Goal: Information Seeking & Learning: Find specific fact

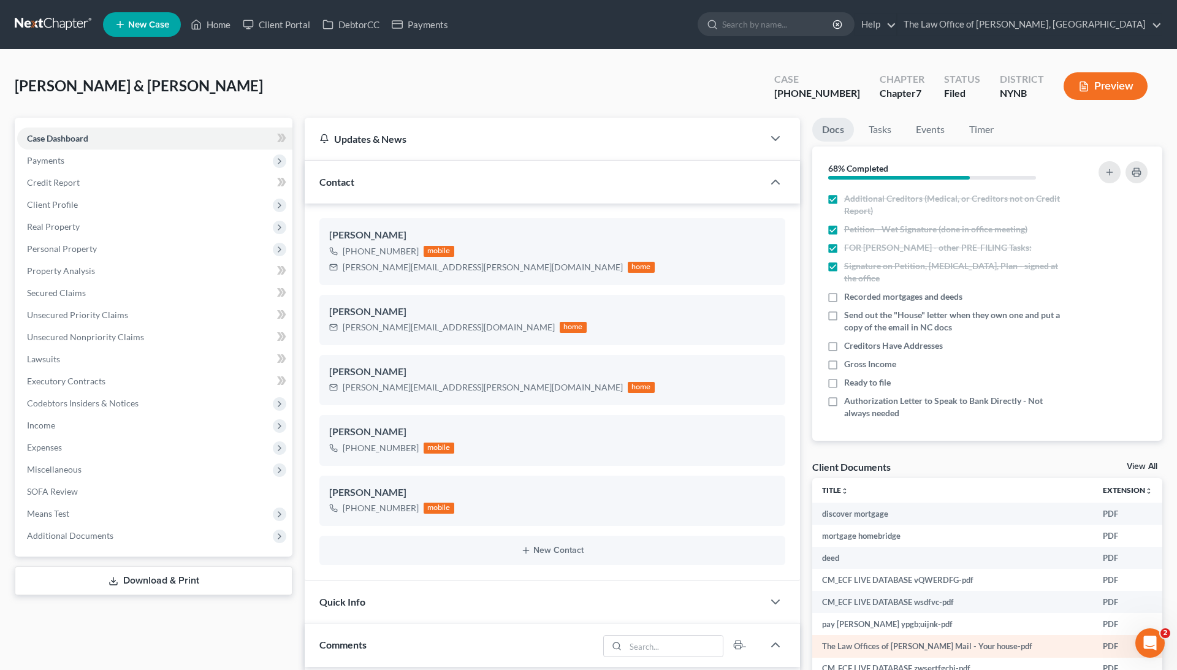
scroll to position [234, 0]
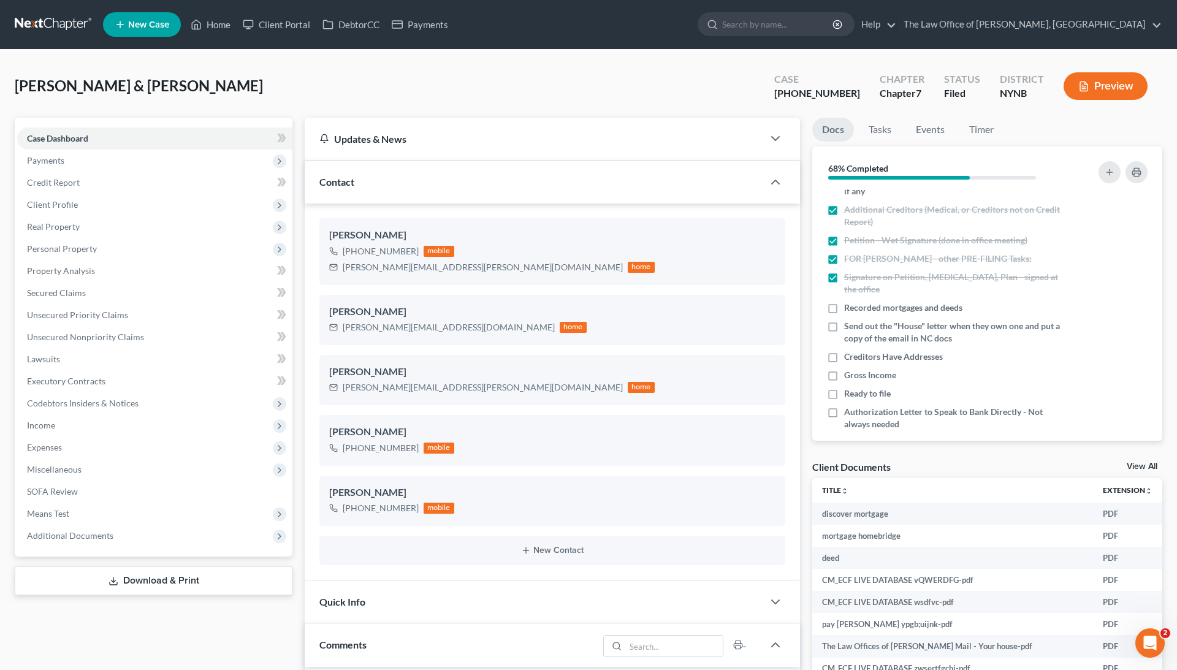
click at [1129, 464] on link "View All" at bounding box center [1142, 466] width 31 height 9
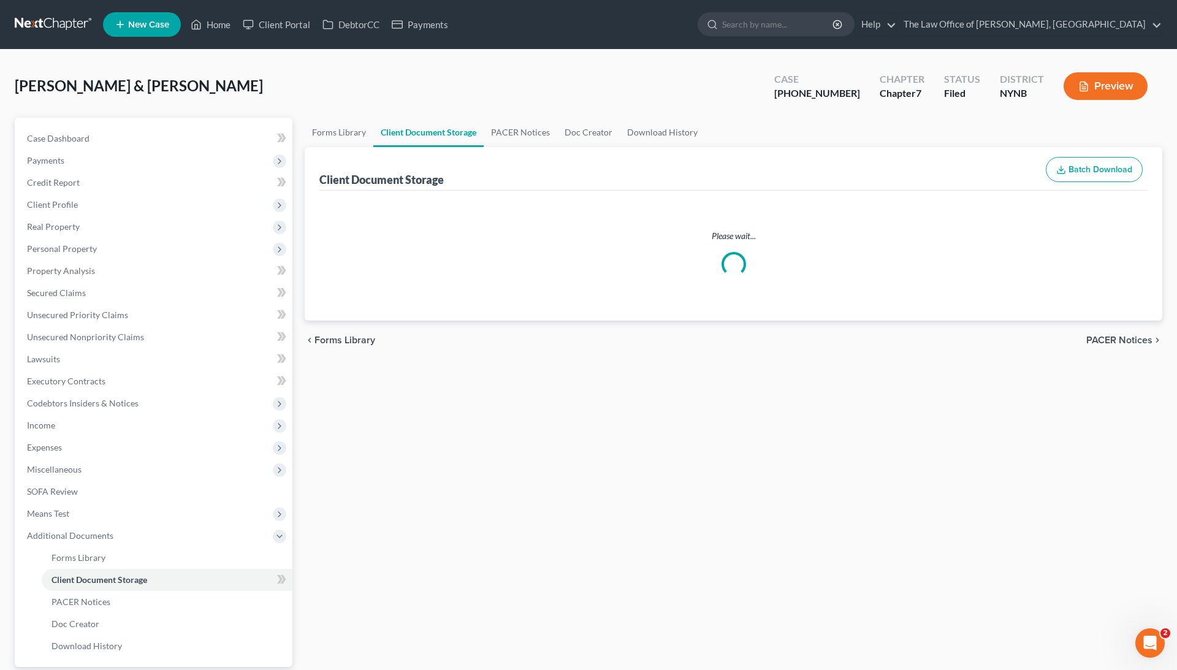
select select "1"
select select "5"
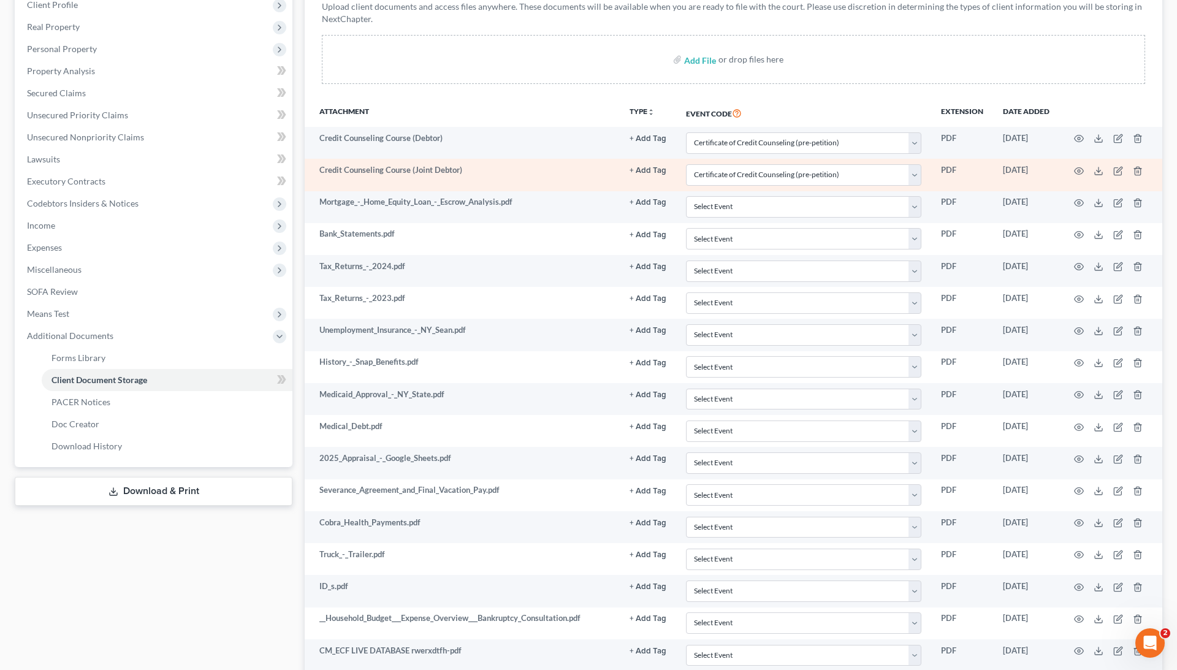
scroll to position [241, 0]
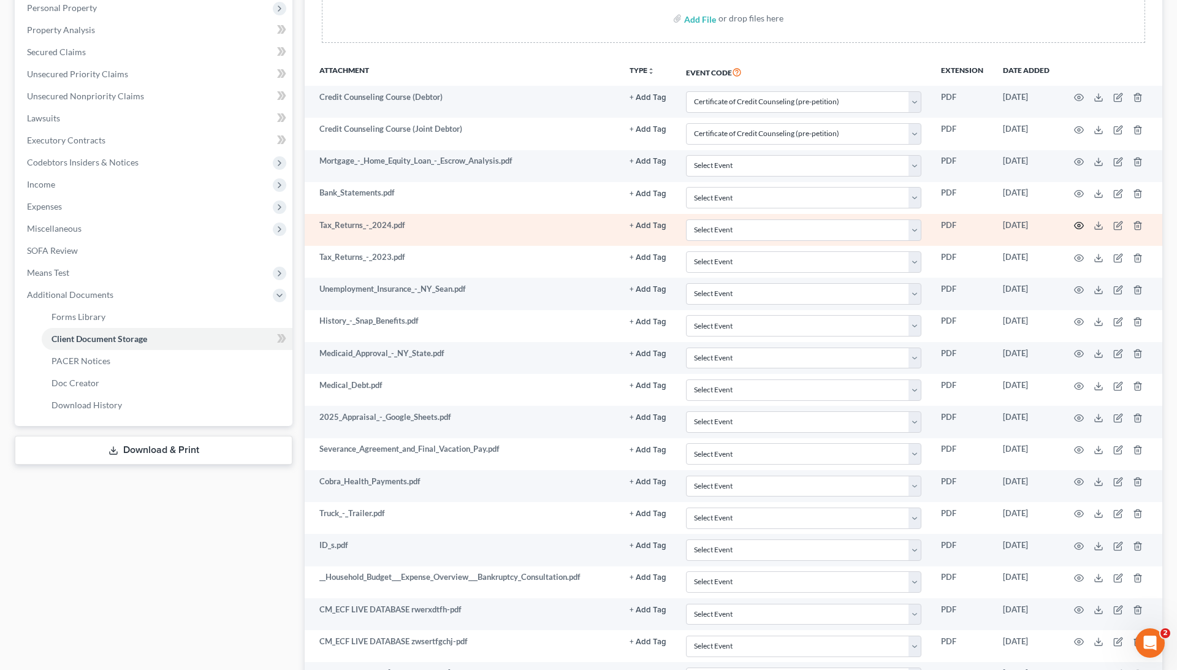
click at [1078, 225] on icon "button" at bounding box center [1079, 226] width 10 height 10
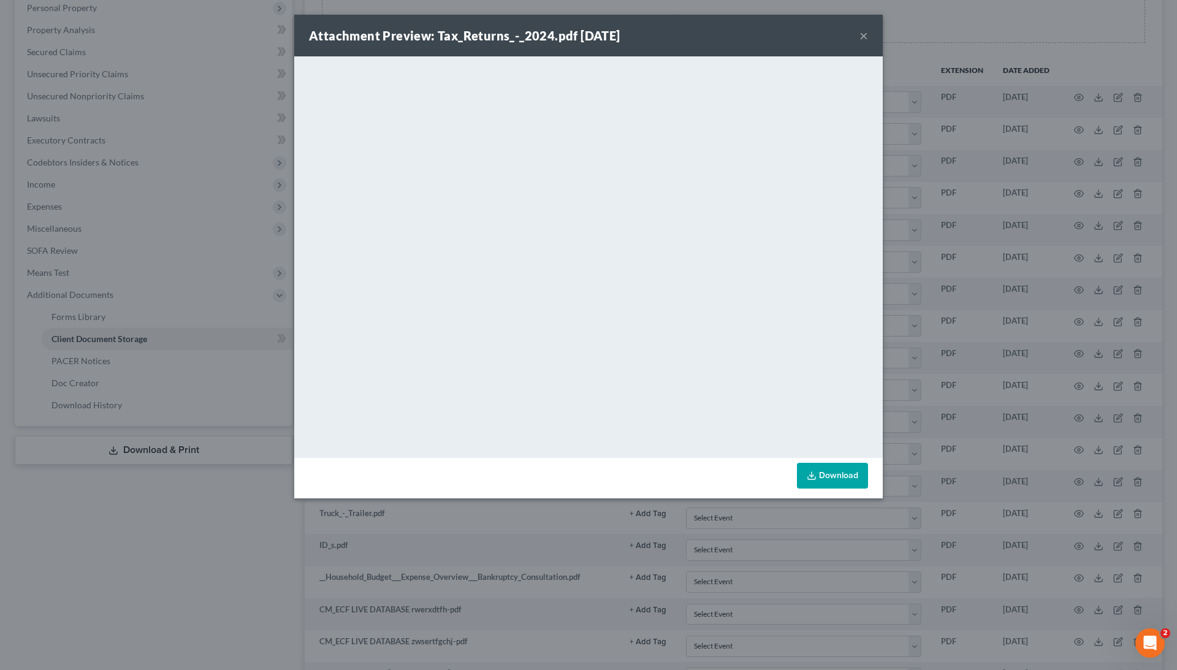
click at [977, 197] on div "Attachment Preview: Tax_Returns_-_2024.pdf [DATE] × <object ng-attr-data='[URL]…" at bounding box center [588, 335] width 1177 height 670
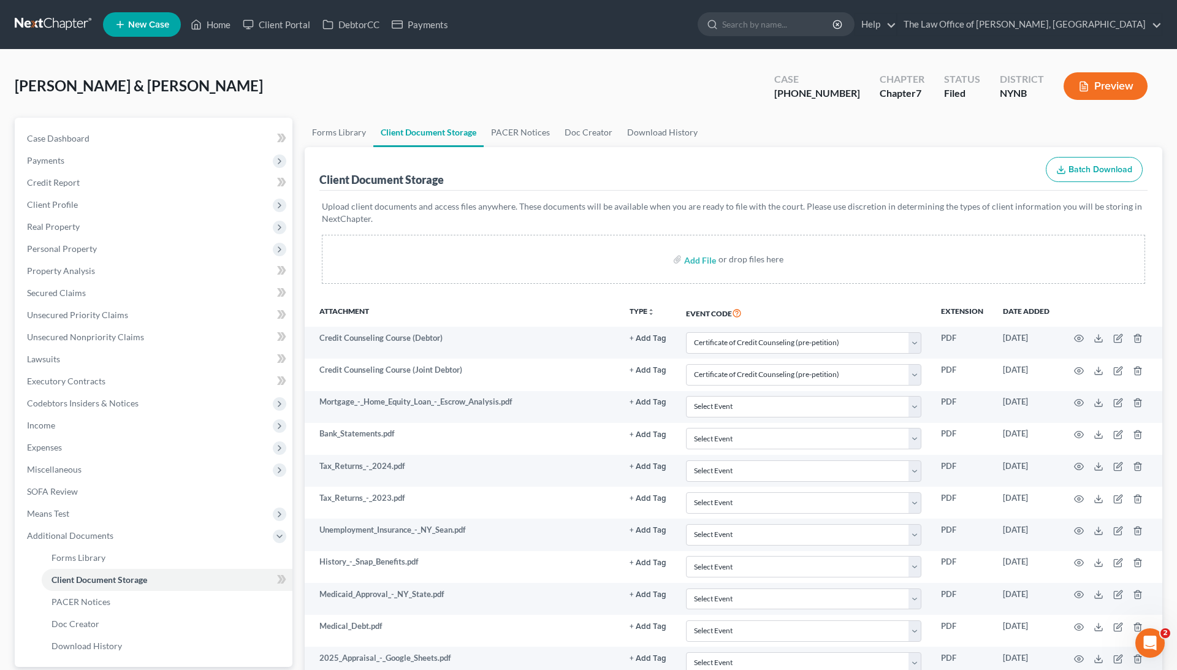
scroll to position [0, 0]
click at [216, 29] on link "Home" at bounding box center [211, 24] width 52 height 22
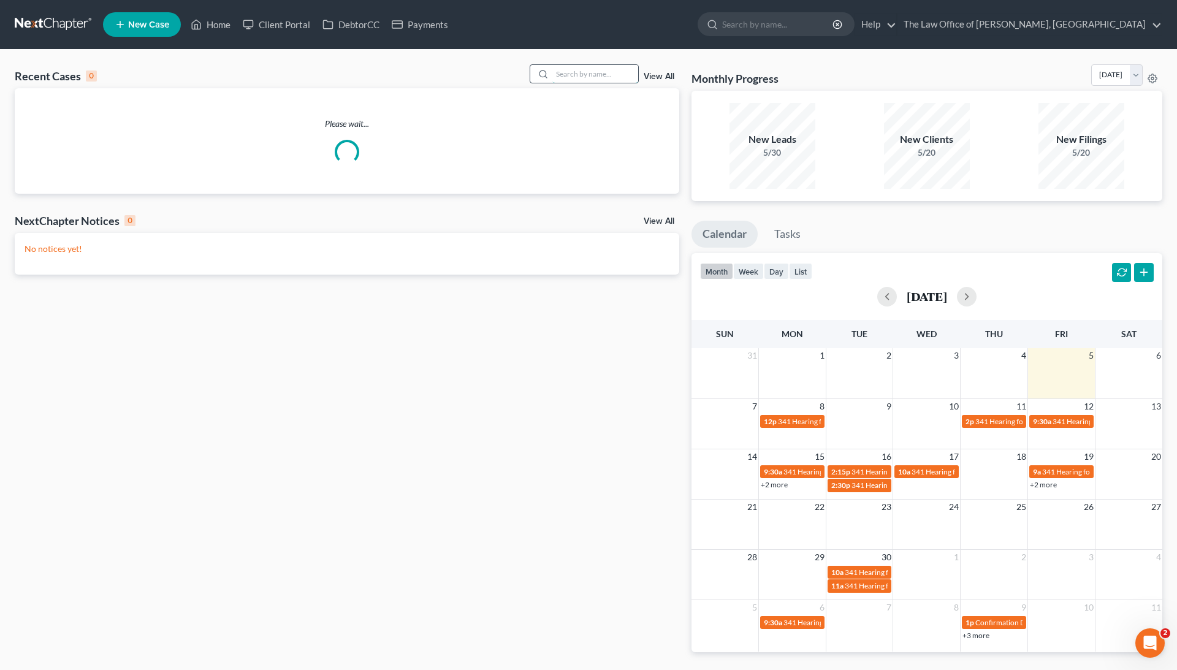
click at [594, 76] on input "search" at bounding box center [595, 74] width 86 height 18
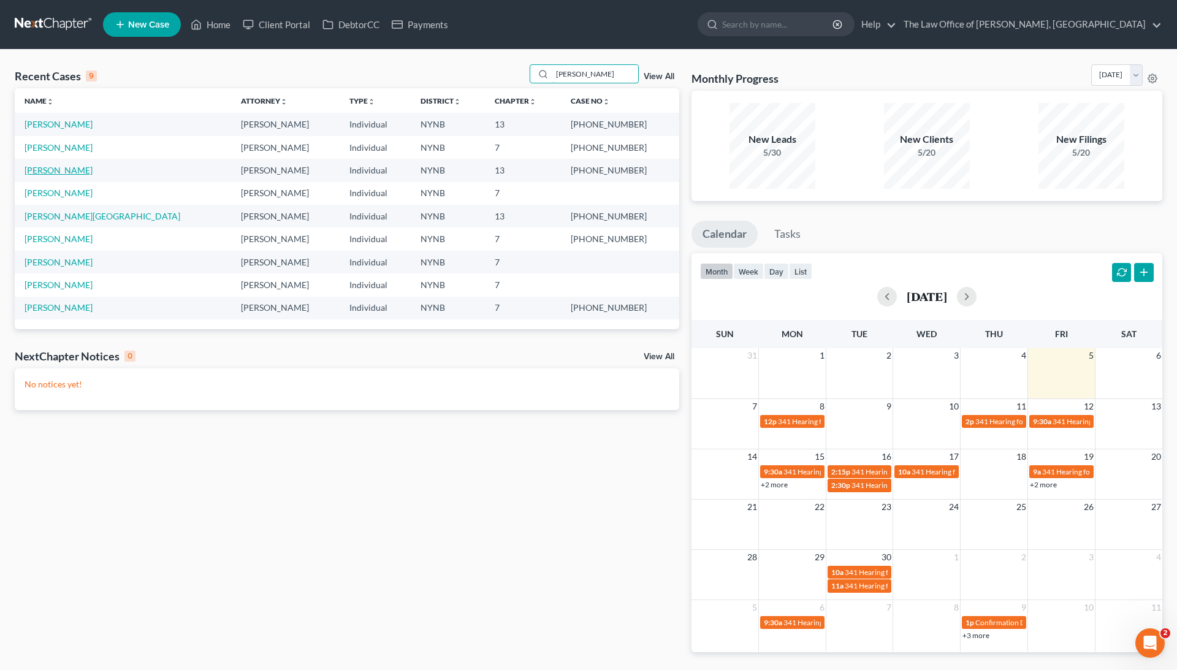
type input "[PERSON_NAME]"
click at [67, 166] on link "[PERSON_NAME]" at bounding box center [59, 170] width 68 height 10
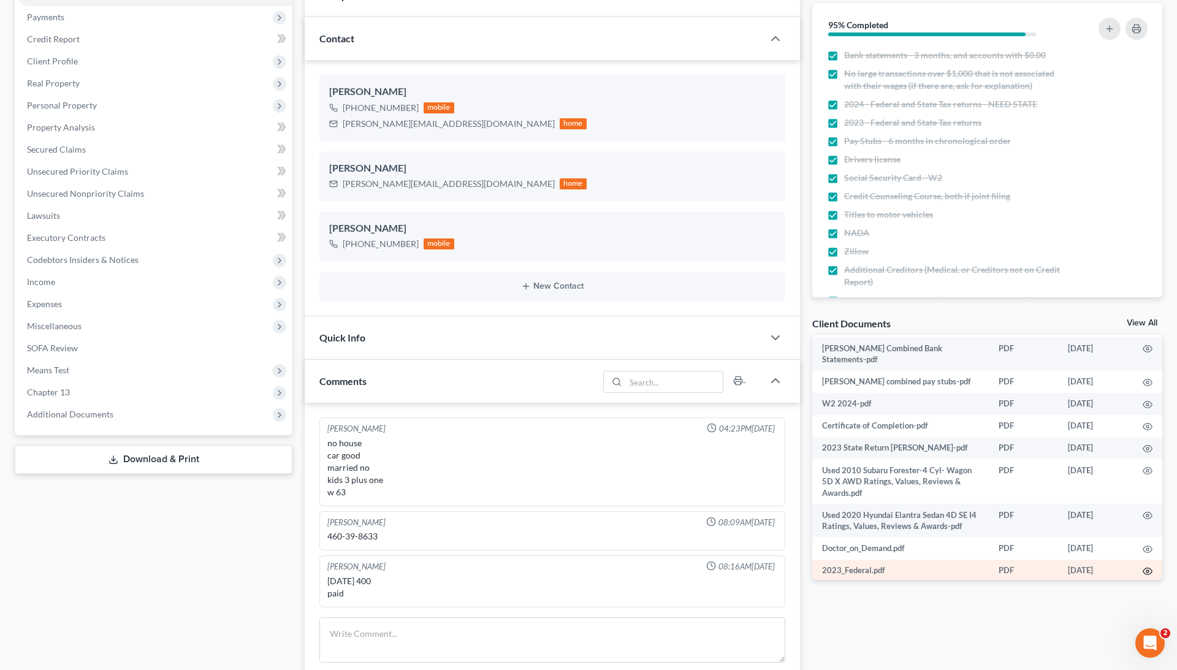
scroll to position [276, 0]
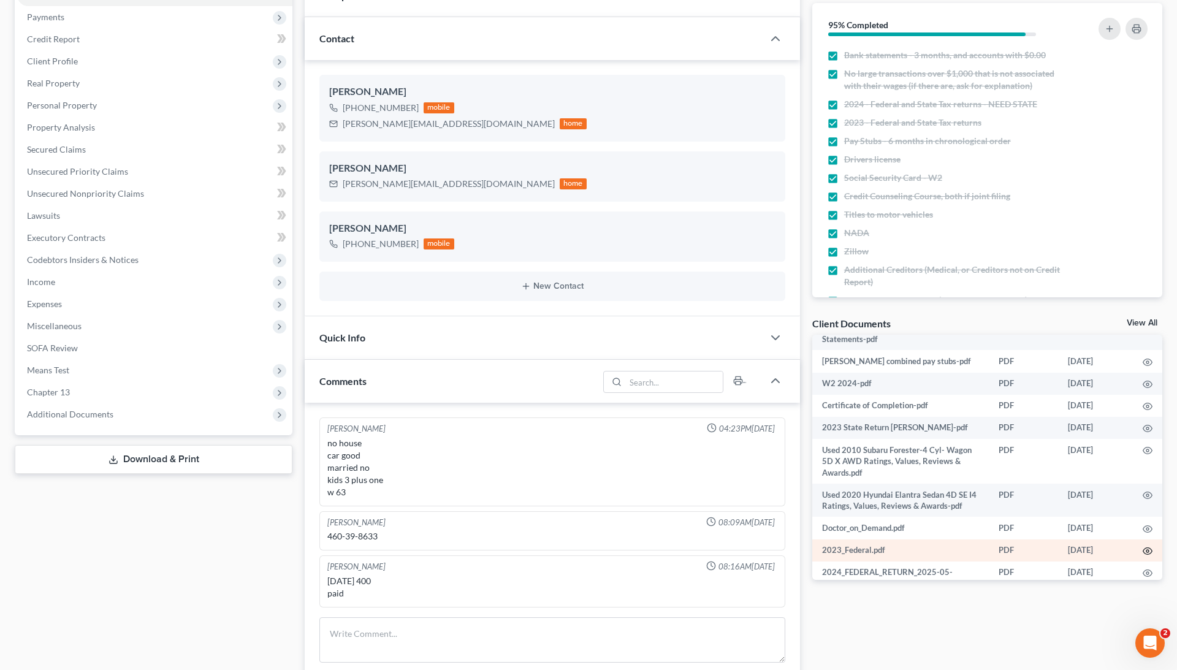
click at [1145, 546] on icon "button" at bounding box center [1148, 551] width 10 height 10
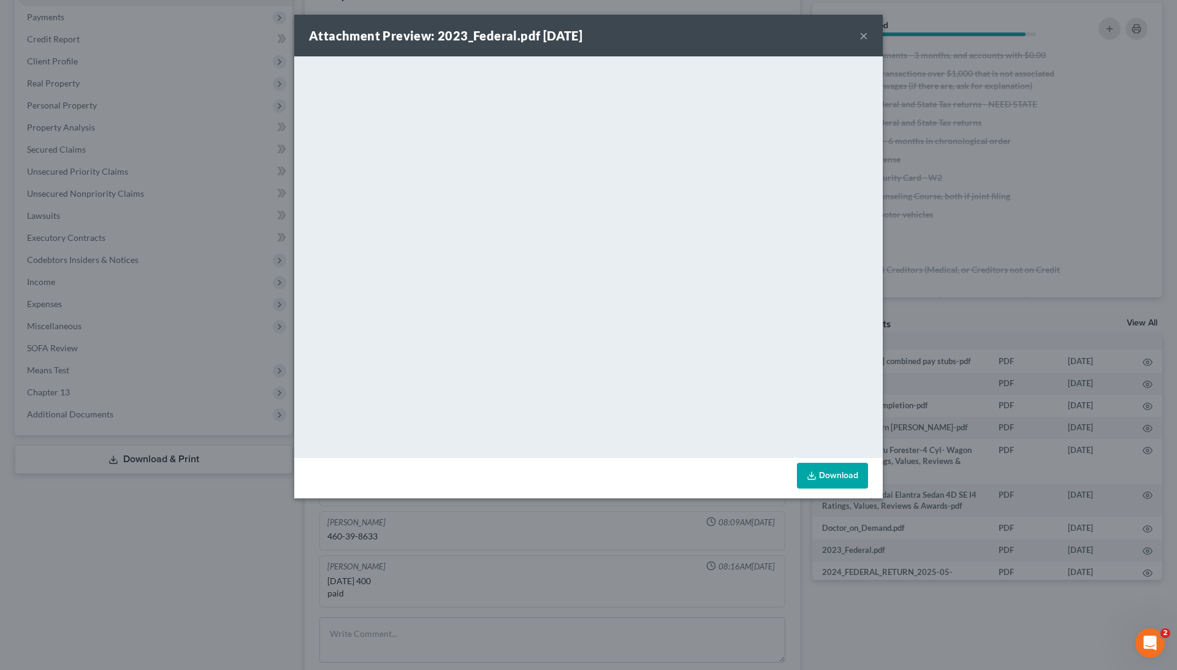
click at [994, 237] on div "Attachment Preview: 2023_Federal.pdf [DATE] × <object ng-attr-data='[URL][DOMAI…" at bounding box center [588, 335] width 1177 height 670
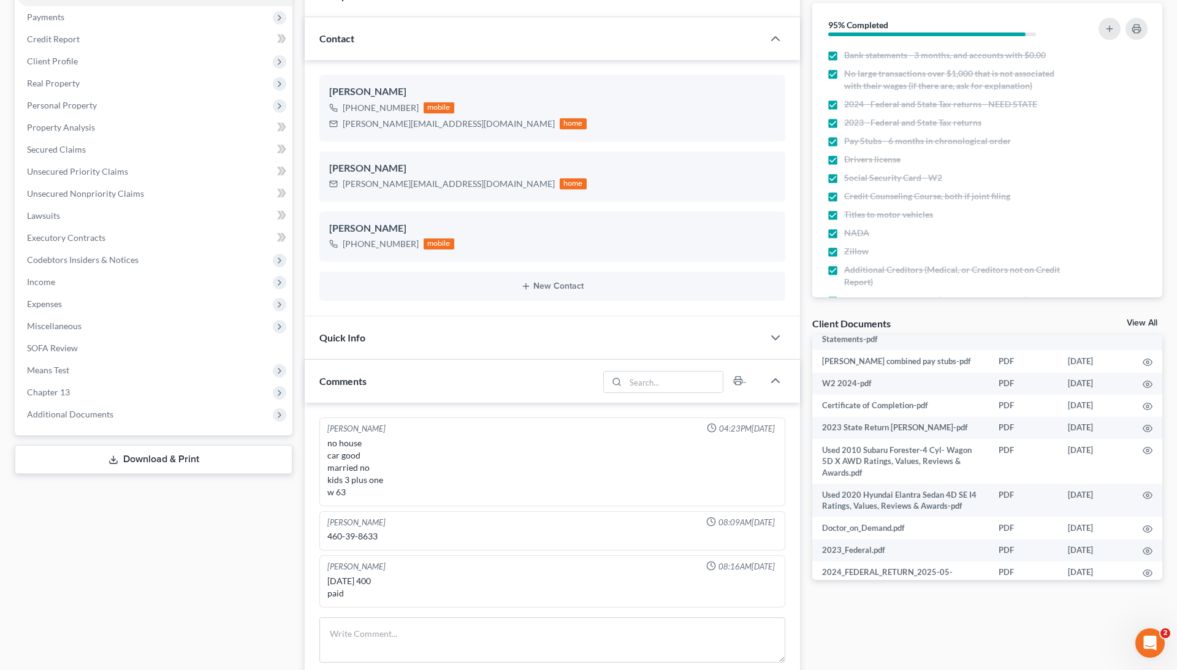
scroll to position [0, 0]
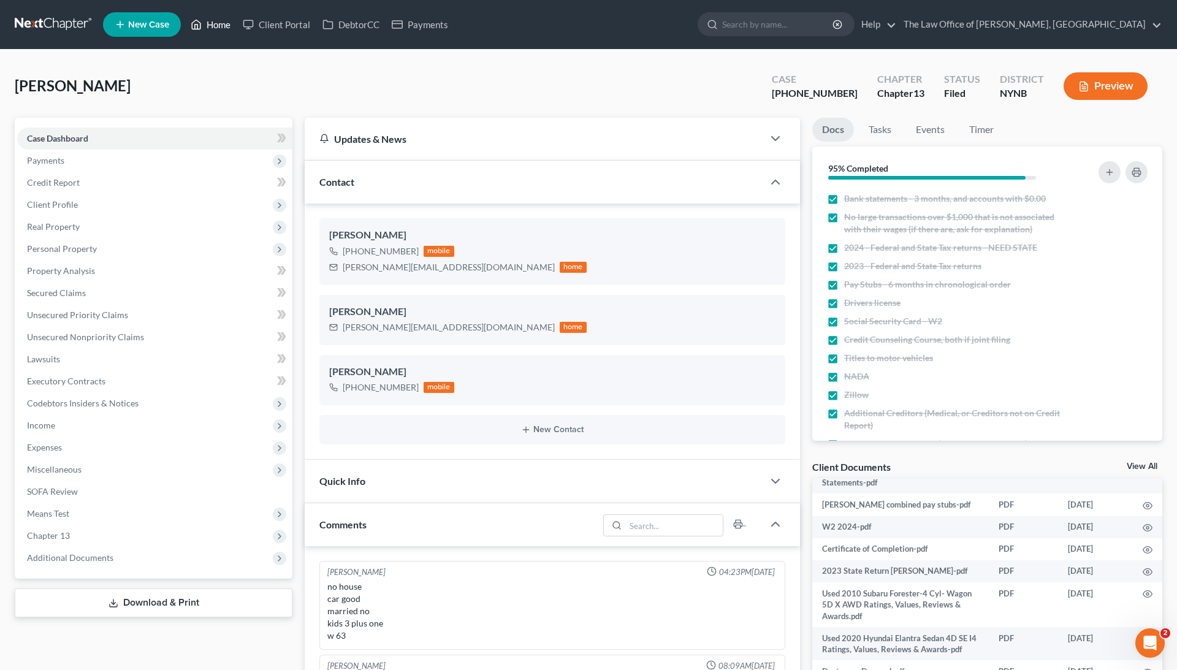
click at [212, 28] on link "Home" at bounding box center [211, 24] width 52 height 22
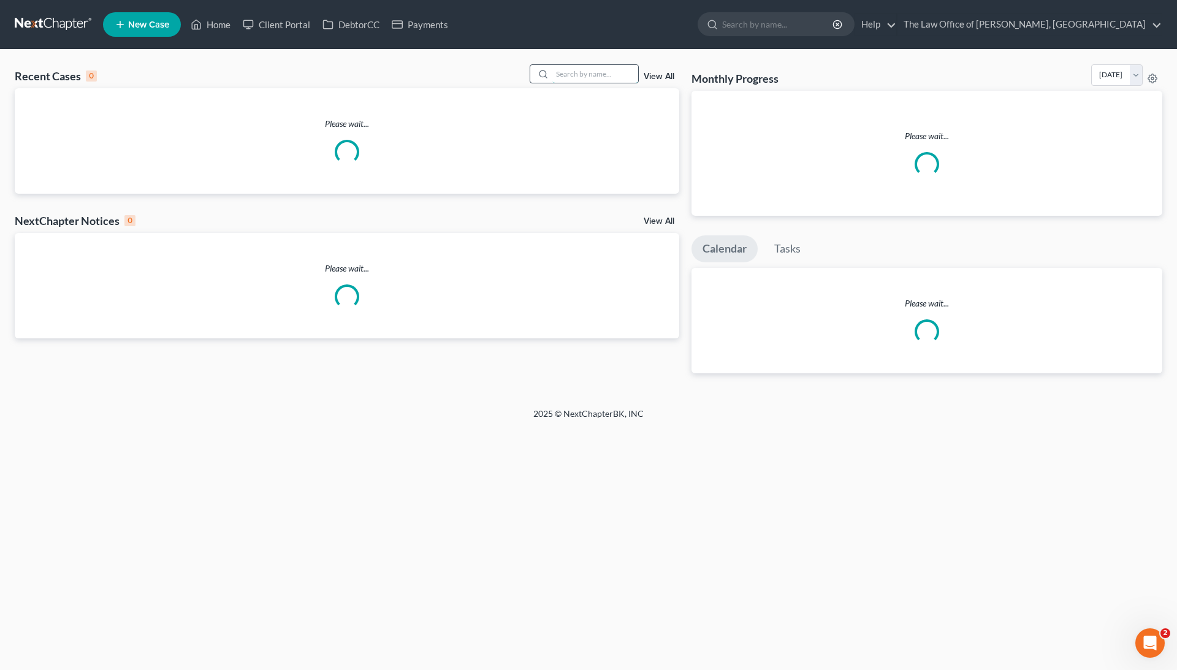
click at [611, 80] on input "search" at bounding box center [595, 74] width 86 height 18
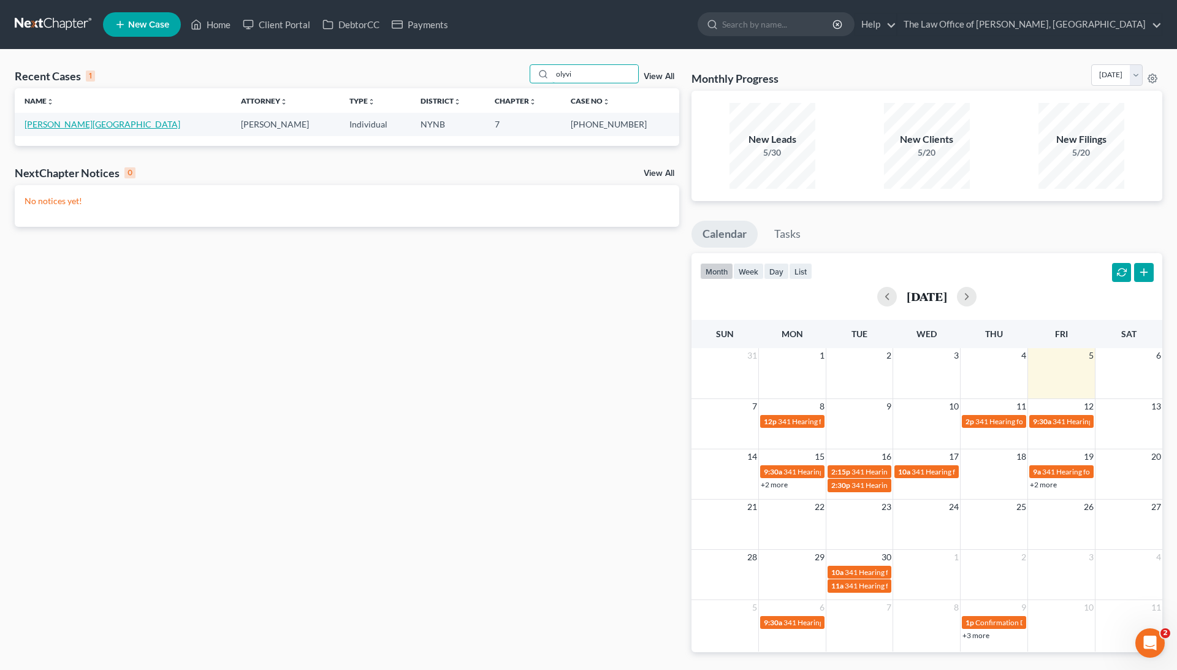
type input "olyvi"
click at [55, 125] on link "[PERSON_NAME][GEOGRAPHIC_DATA]" at bounding box center [103, 124] width 156 height 10
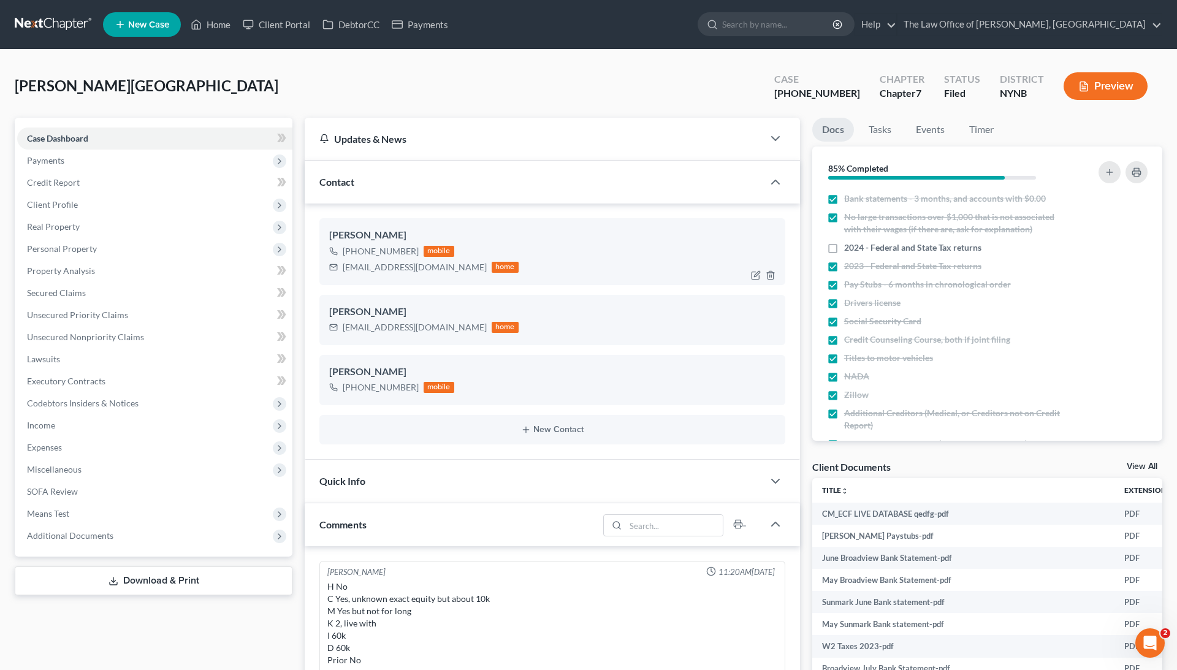
scroll to position [54, 0]
click at [374, 270] on div "[EMAIL_ADDRESS][DOMAIN_NAME]" at bounding box center [415, 267] width 144 height 12
copy div "[EMAIL_ADDRESS][DOMAIN_NAME]"
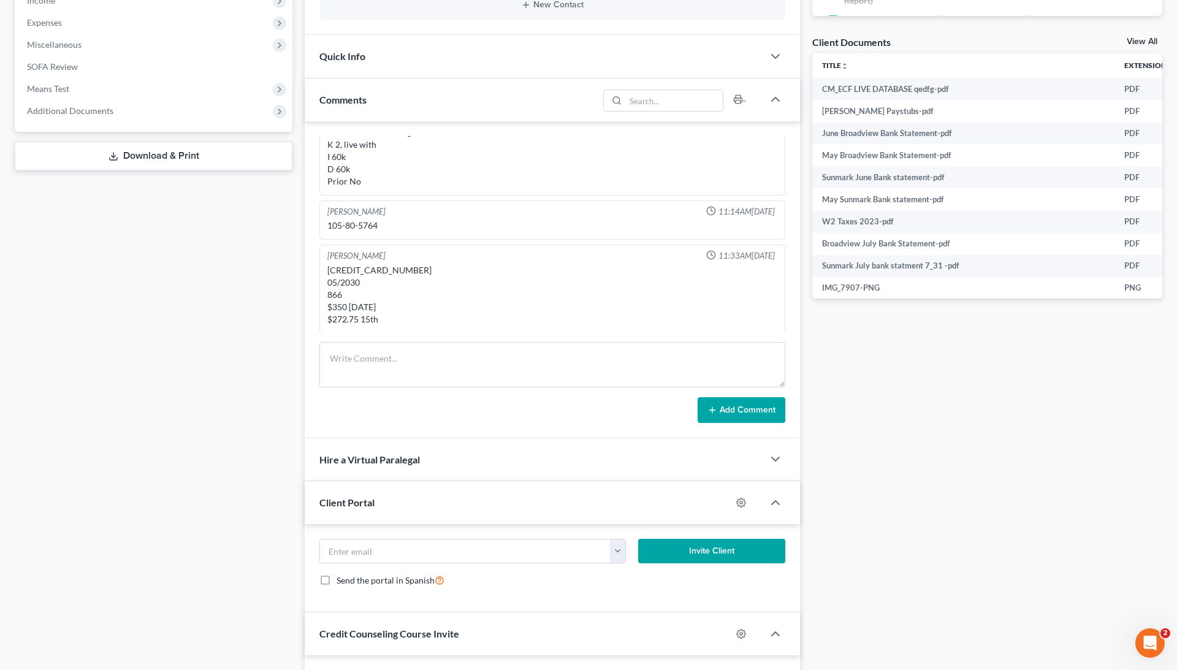
scroll to position [430, 0]
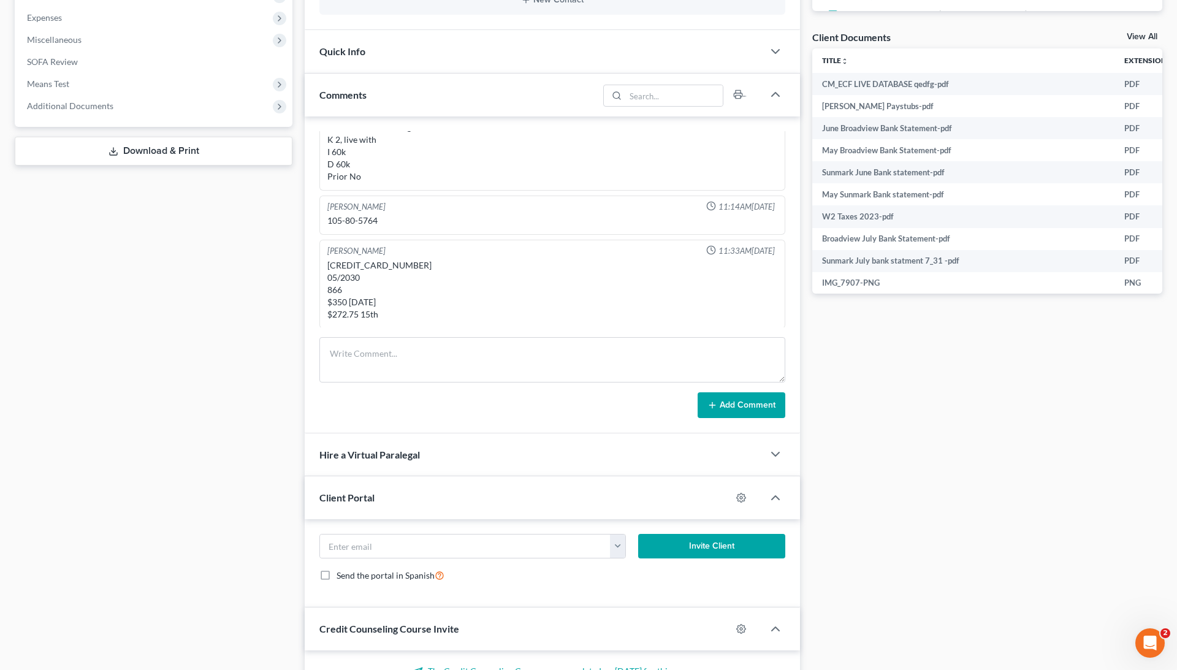
click at [1144, 38] on link "View All" at bounding box center [1142, 36] width 31 height 9
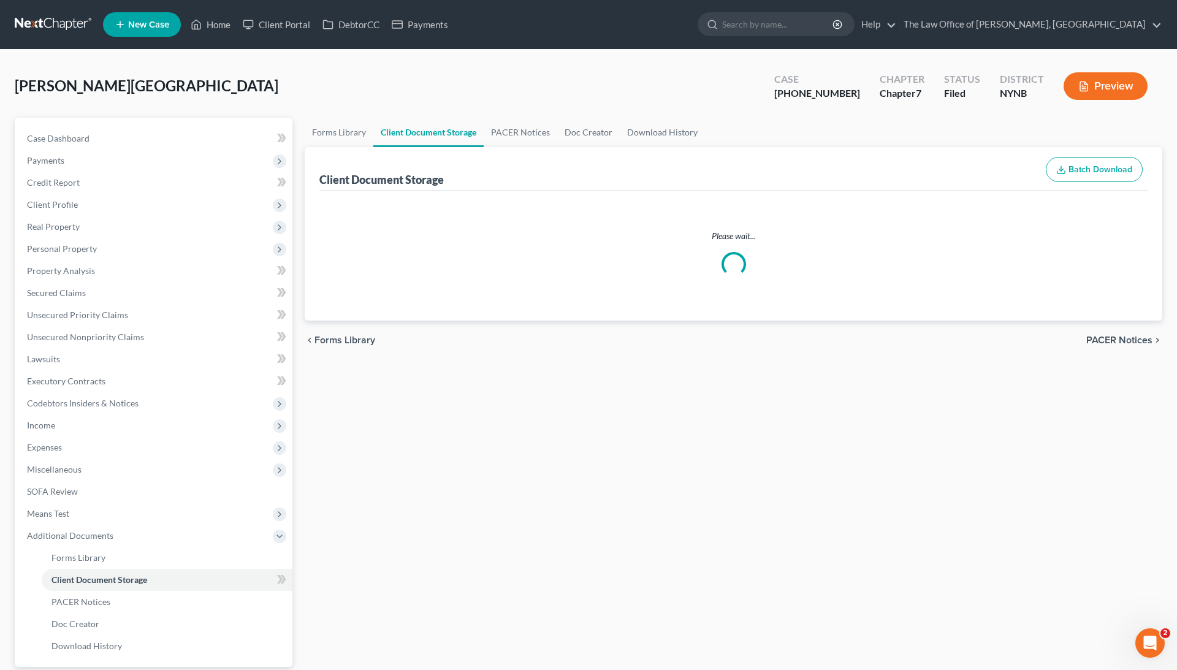
select select "1"
select select "5"
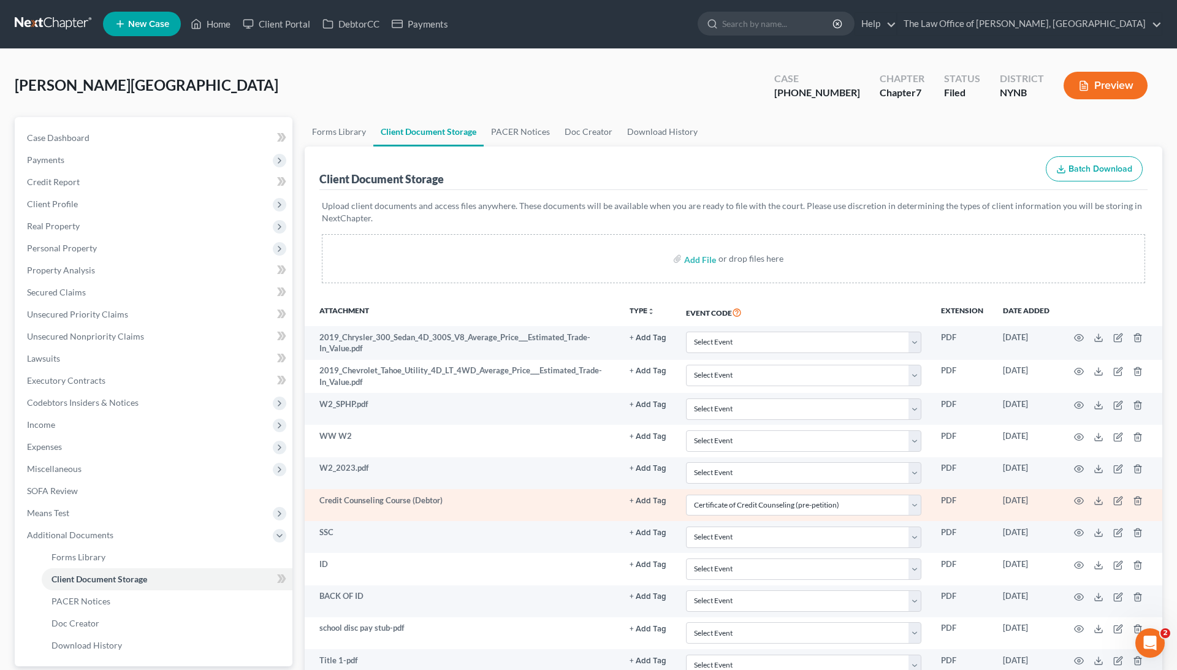
scroll to position [85, 0]
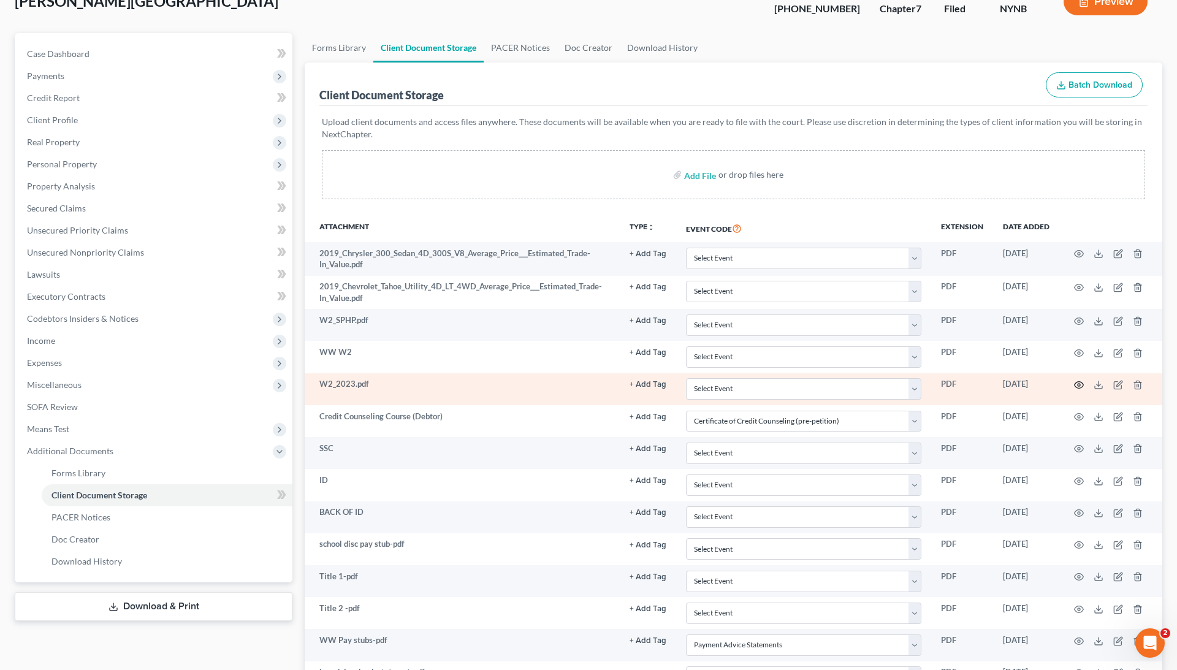
click at [1075, 381] on icon "button" at bounding box center [1079, 385] width 10 height 10
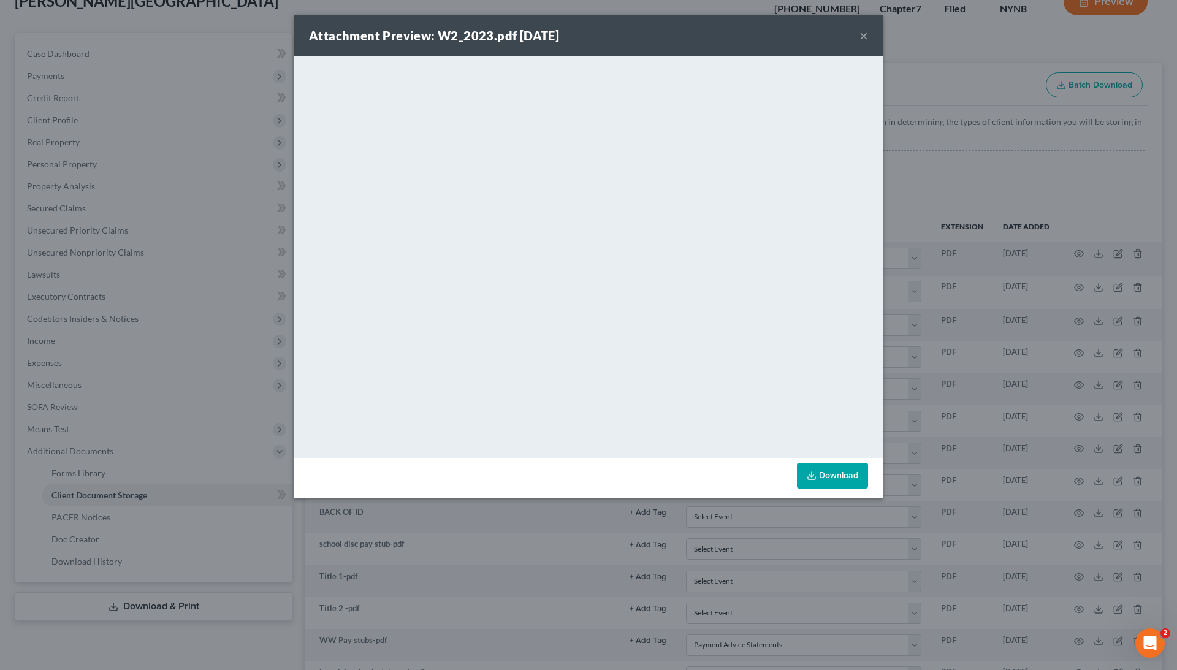
click at [866, 31] on button "×" at bounding box center [864, 35] width 9 height 15
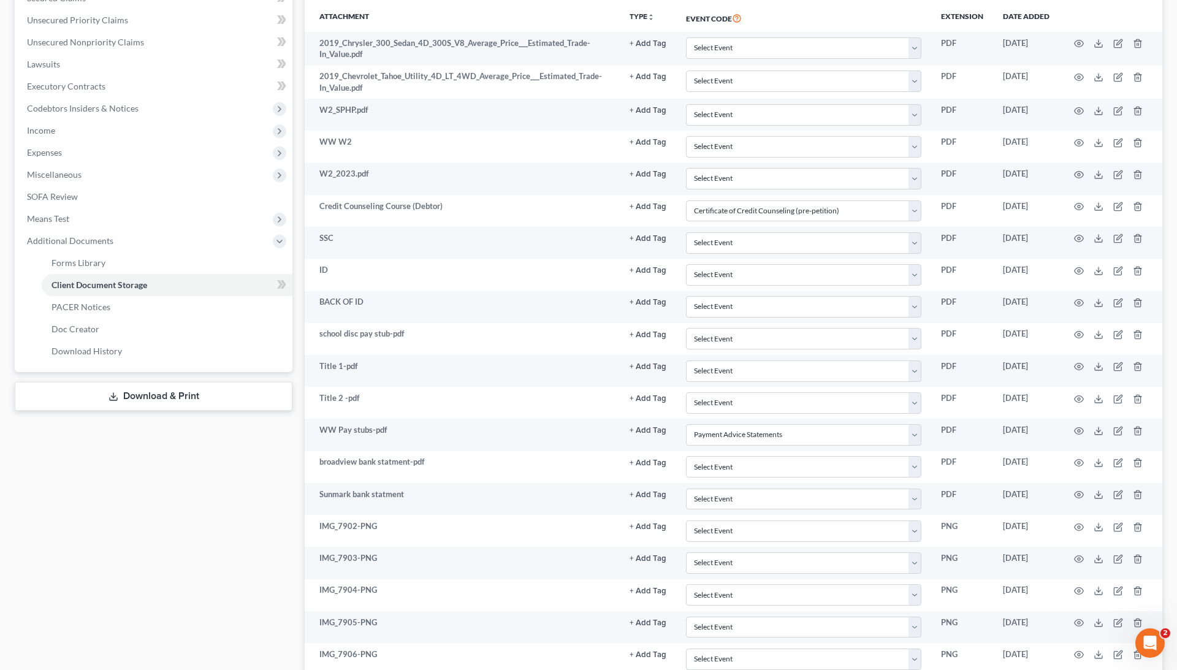
scroll to position [635, 0]
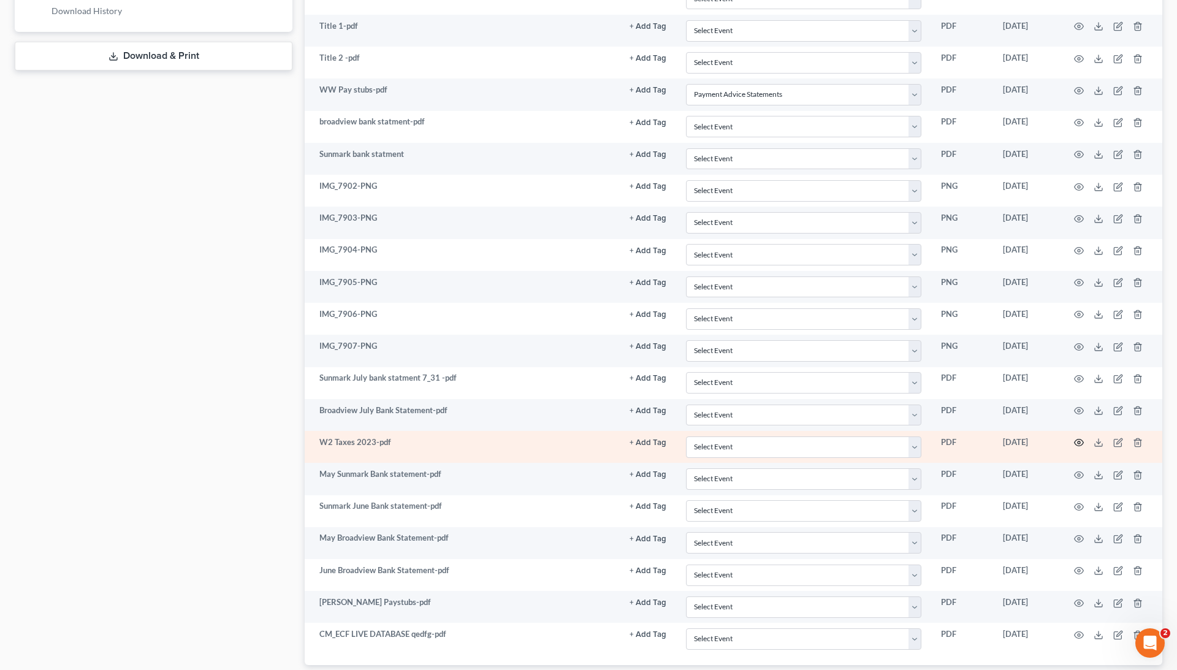
click at [1076, 438] on icon "button" at bounding box center [1079, 443] width 10 height 10
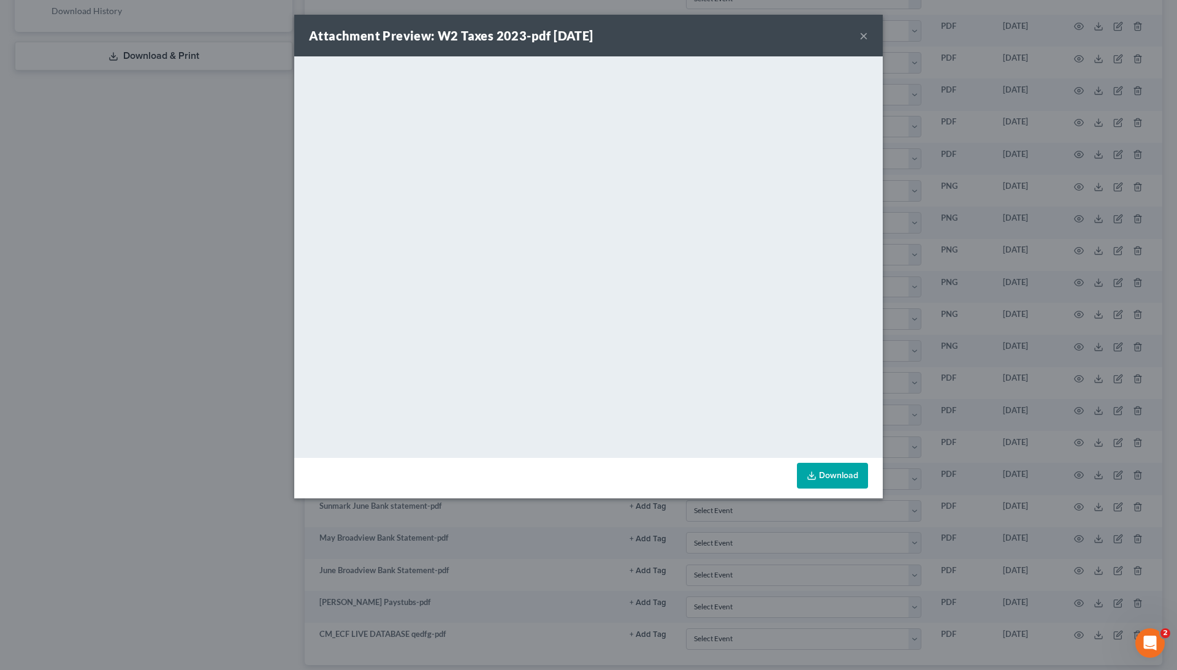
click at [868, 40] on div "Attachment Preview: W2 Taxes 2023-pdf [DATE] ×" at bounding box center [588, 36] width 589 height 42
click at [866, 40] on button "×" at bounding box center [864, 35] width 9 height 15
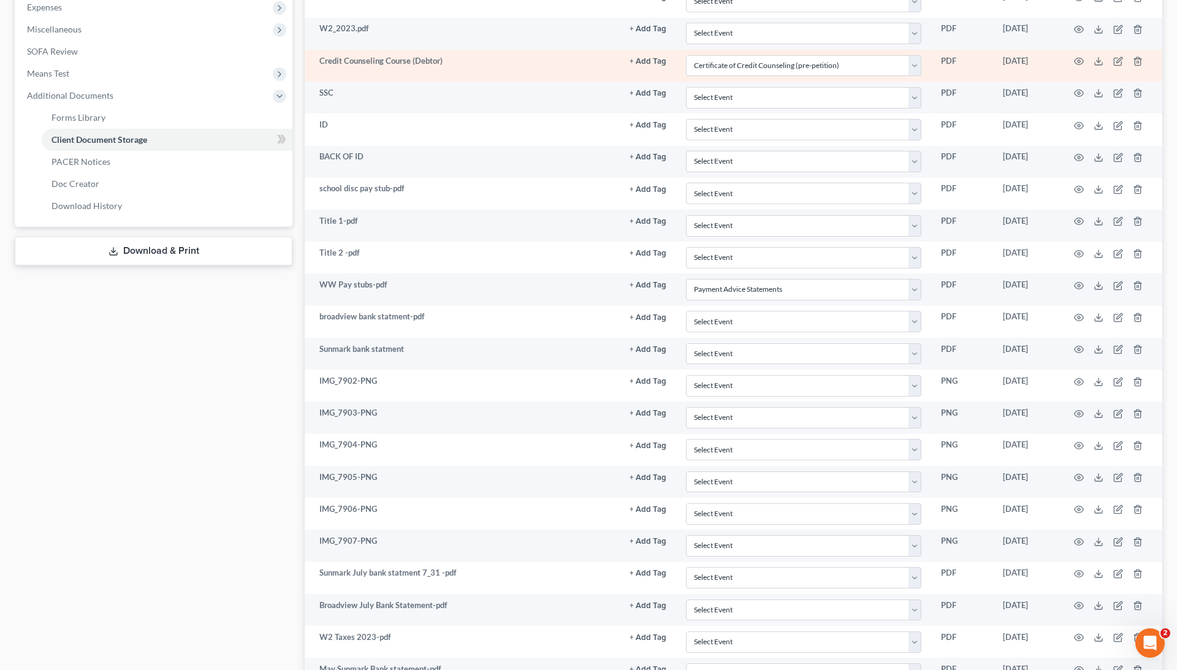
scroll to position [99, 0]
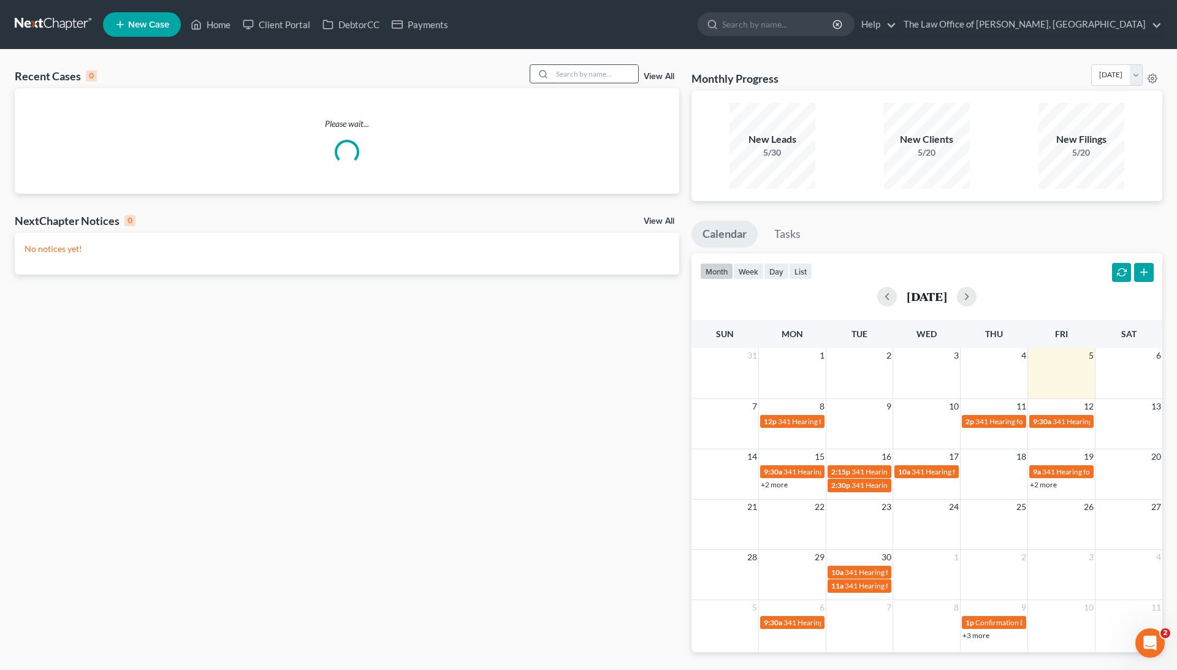
click at [596, 66] on input "search" at bounding box center [595, 74] width 86 height 18
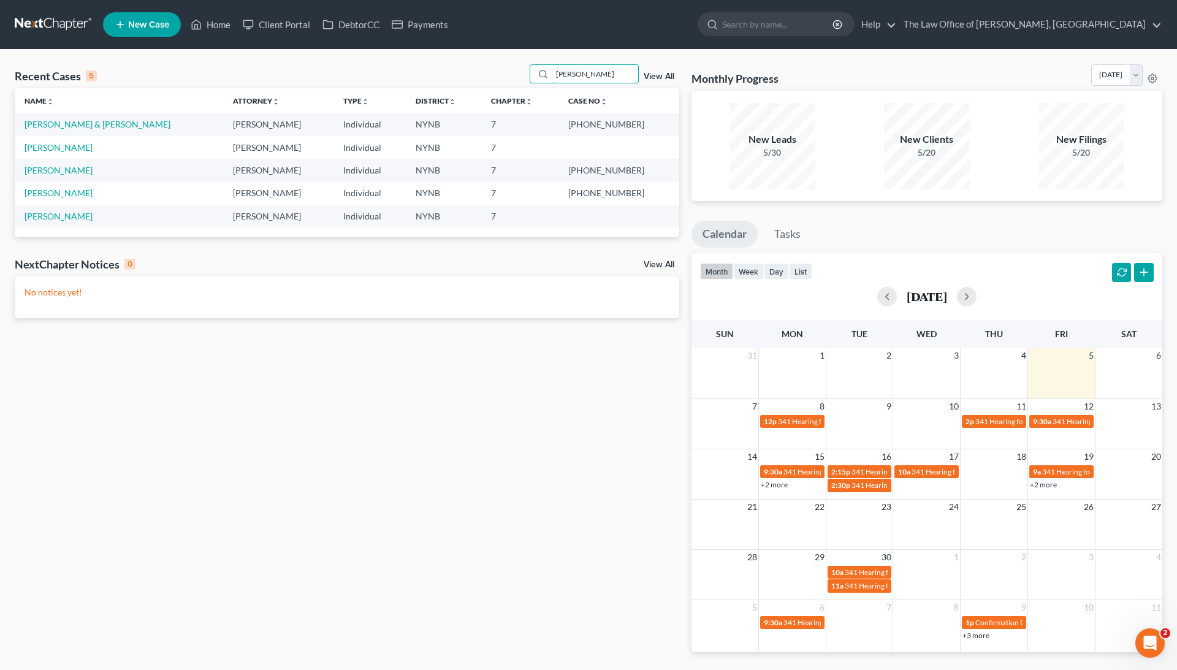
type input "[PERSON_NAME]"
drag, startPoint x: 594, startPoint y: 126, endPoint x: 630, endPoint y: 125, distance: 36.8
click at [630, 125] on td "[PHONE_NUMBER]" at bounding box center [619, 124] width 120 height 23
copy td "25-11014"
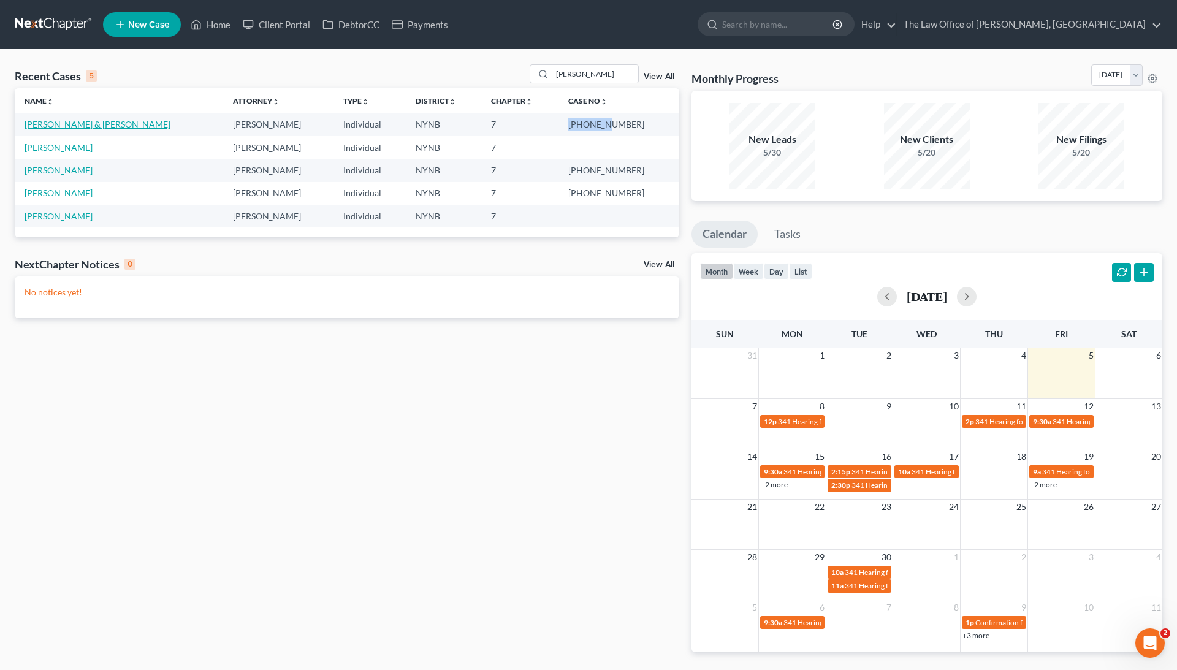
click at [98, 121] on link "[PERSON_NAME] & [PERSON_NAME]" at bounding box center [98, 124] width 146 height 10
click at [83, 121] on link "[PERSON_NAME] & [PERSON_NAME]" at bounding box center [98, 124] width 146 height 10
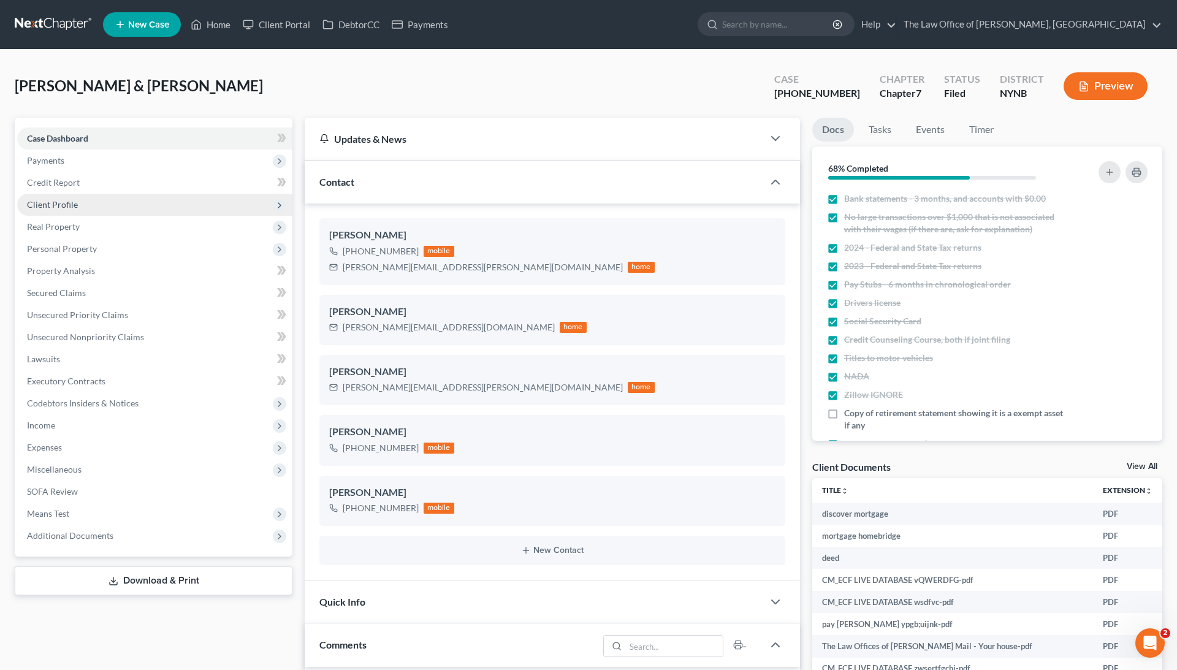
scroll to position [66, 0]
click at [162, 207] on span "Client Profile" at bounding box center [154, 205] width 275 height 22
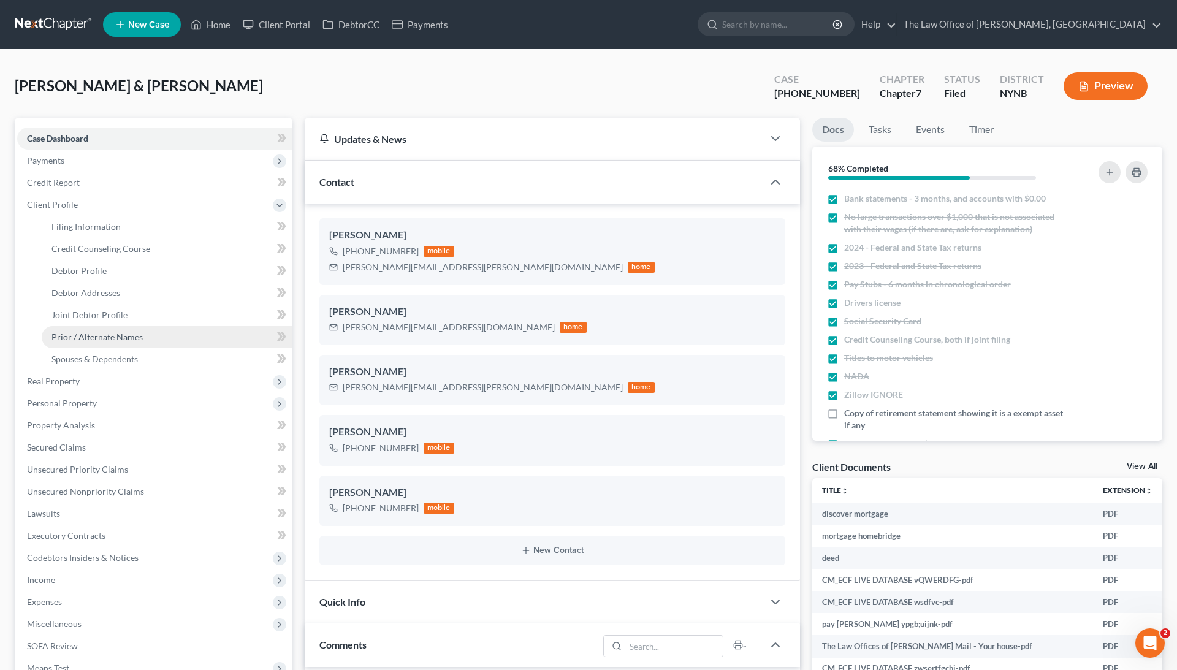
scroll to position [579, 0]
click at [135, 292] on link "Debtor Addresses" at bounding box center [167, 293] width 251 height 22
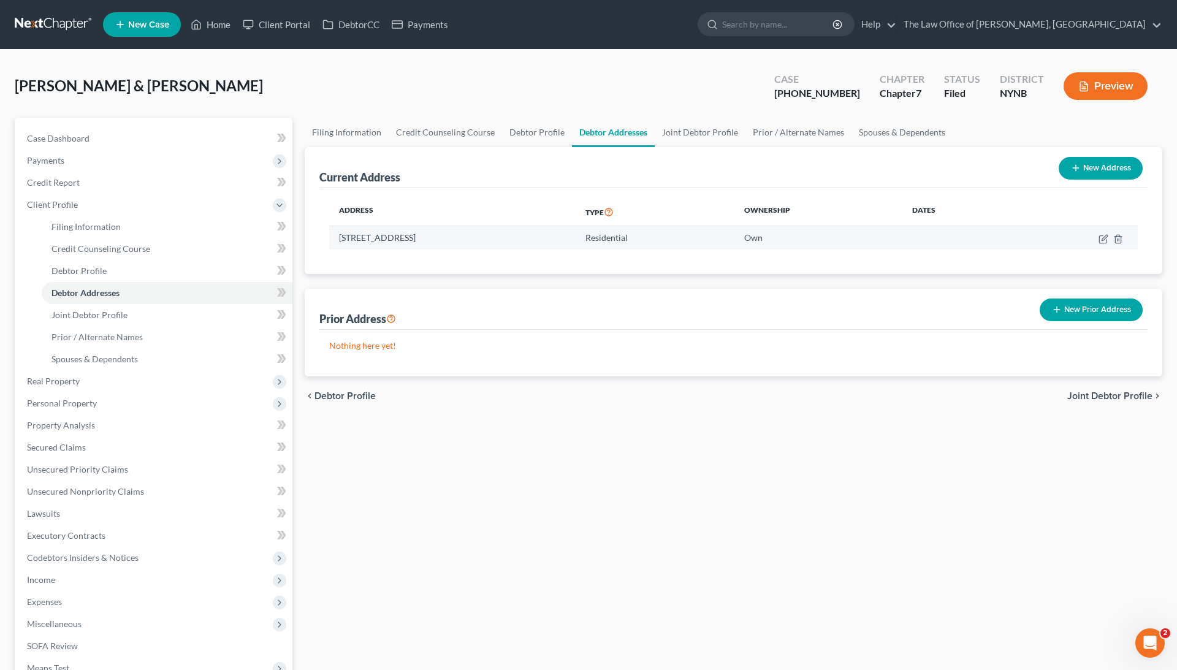
drag, startPoint x: 339, startPoint y: 239, endPoint x: 499, endPoint y: 233, distance: 160.1
click at [502, 233] on td "[STREET_ADDRESS]" at bounding box center [452, 237] width 246 height 23
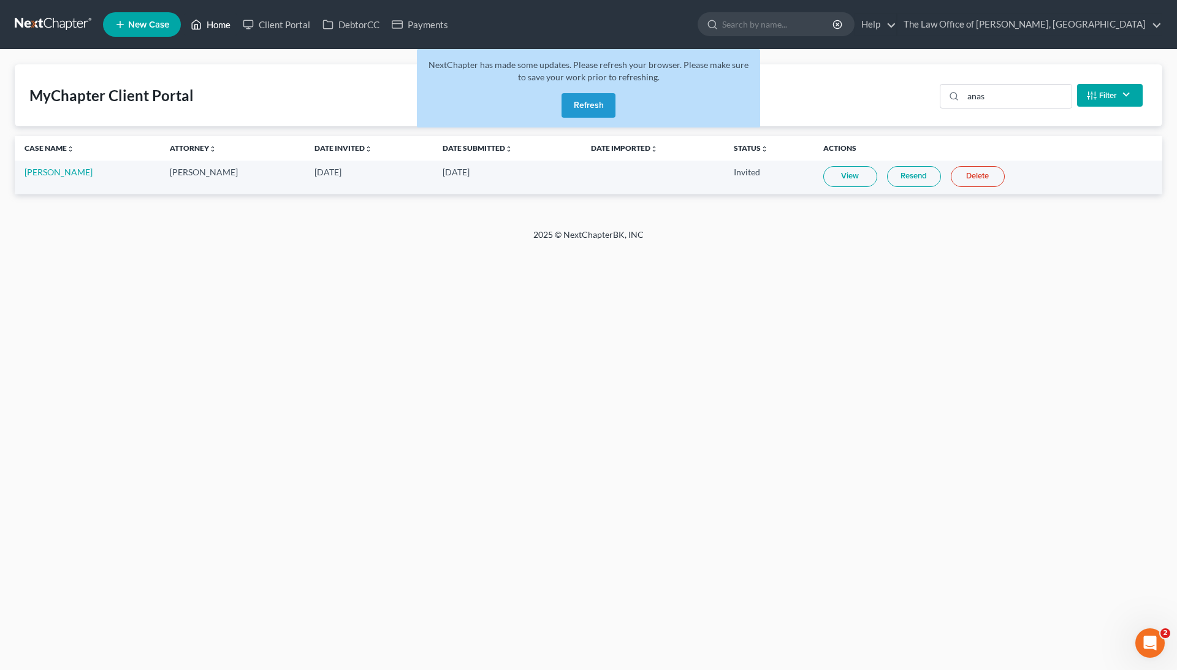
click at [204, 30] on link "Home" at bounding box center [211, 24] width 52 height 22
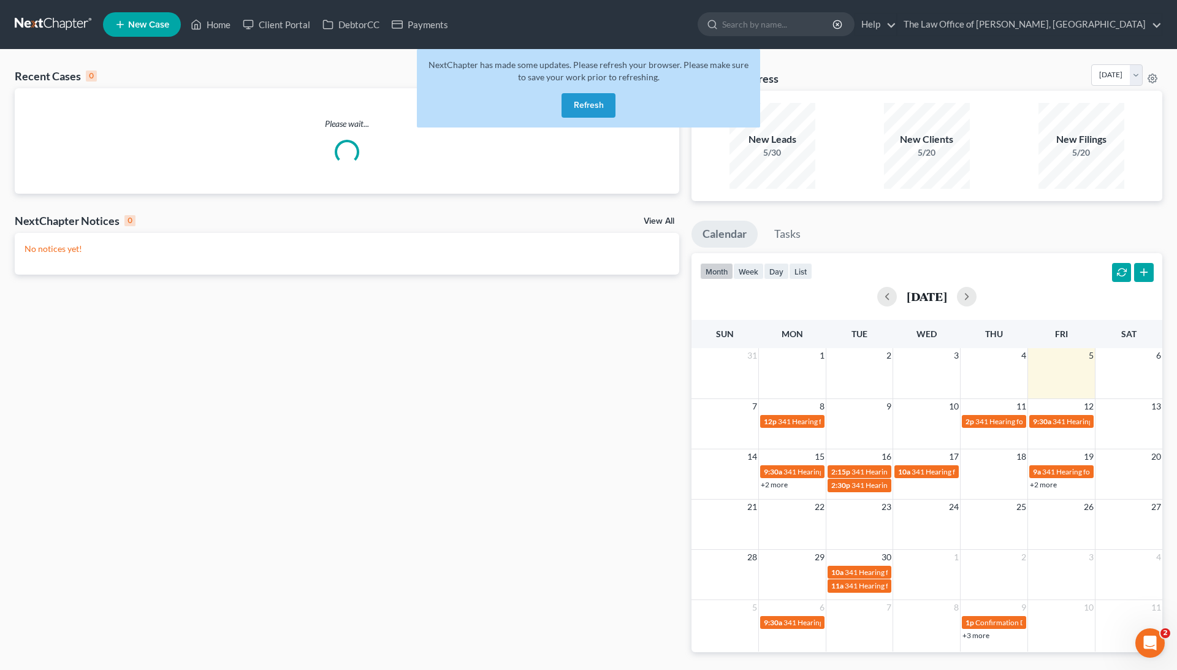
click at [619, 178] on div "Please wait..." at bounding box center [347, 140] width 665 height 105
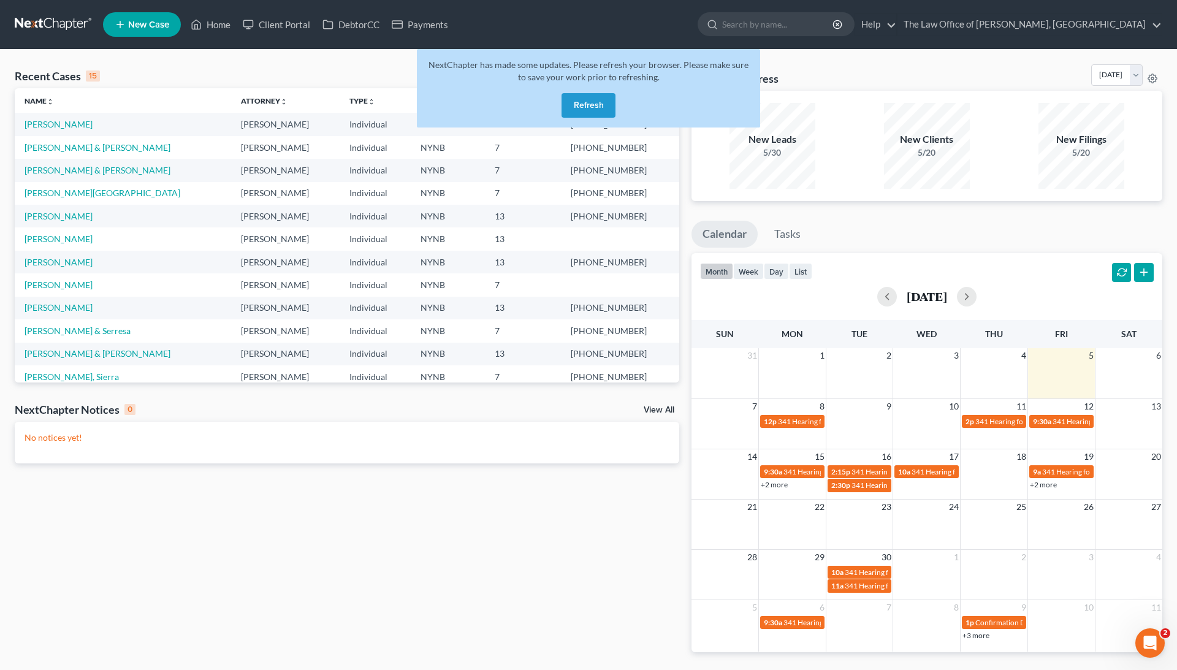
click at [595, 101] on button "Refresh" at bounding box center [589, 105] width 54 height 25
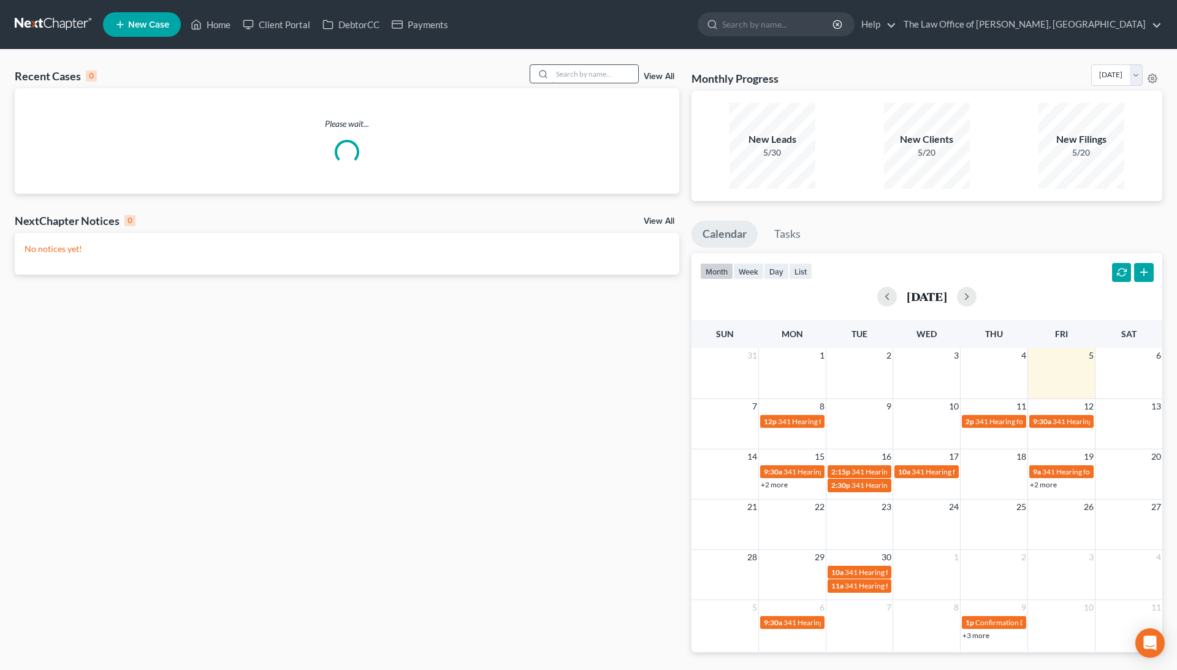
click at [614, 66] on input "search" at bounding box center [595, 74] width 86 height 18
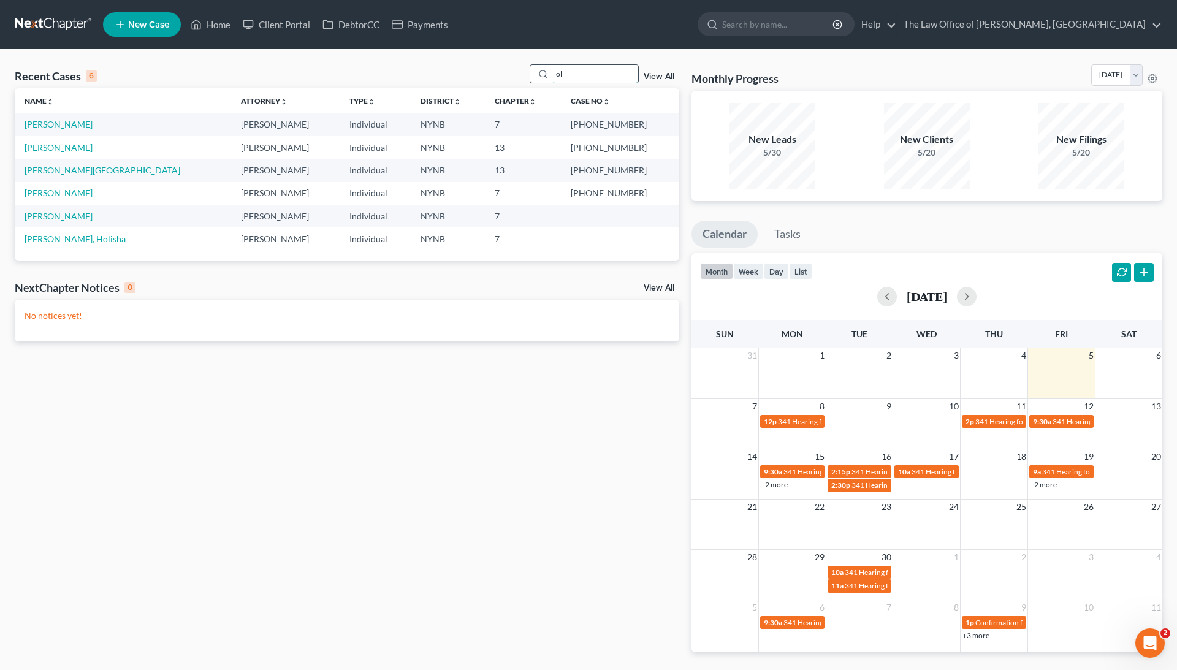
type input "o"
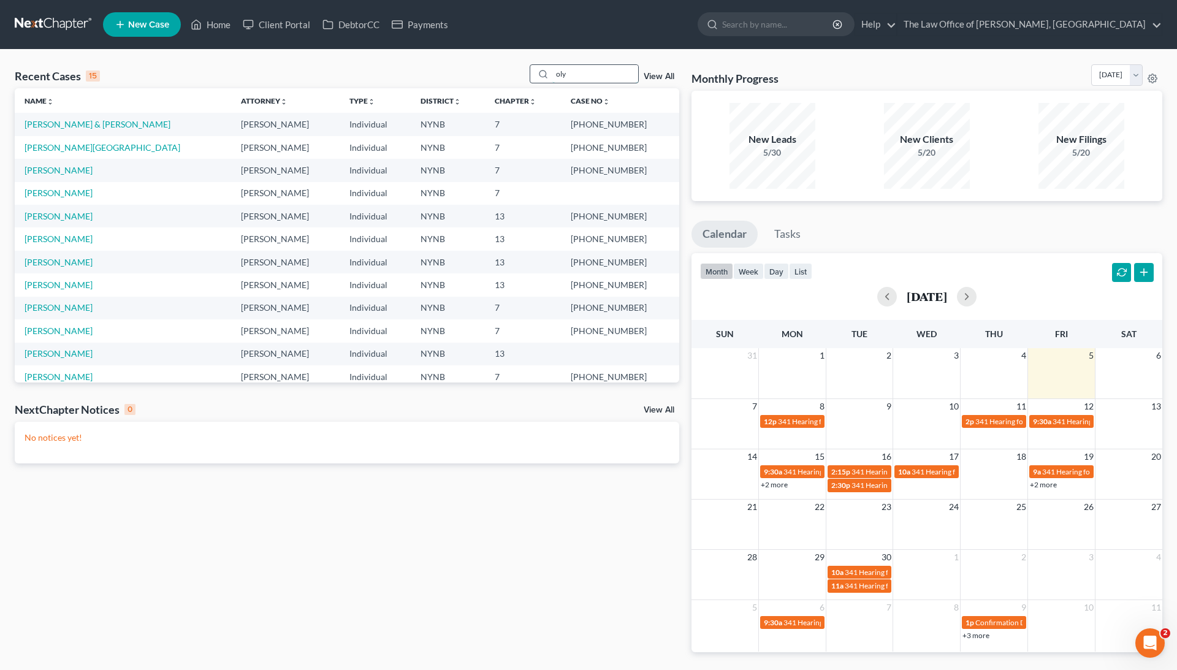
type input "olyv"
